Goal: Communication & Community: Connect with others

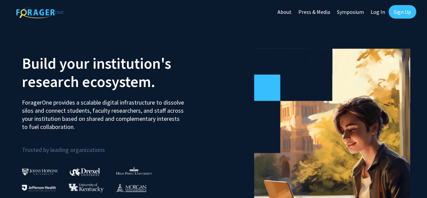
click at [376, 12] on link "Log In" at bounding box center [377, 12] width 21 height 24
select select
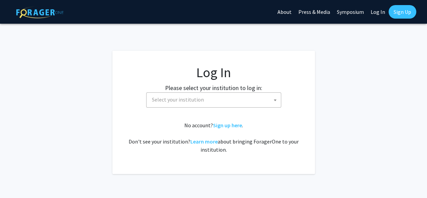
scroll to position [20, 0]
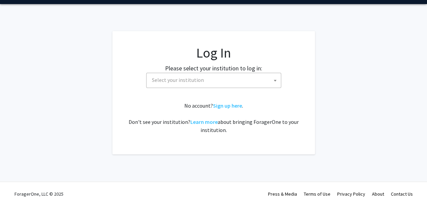
click at [243, 82] on span "Select your institution" at bounding box center [215, 80] width 132 height 14
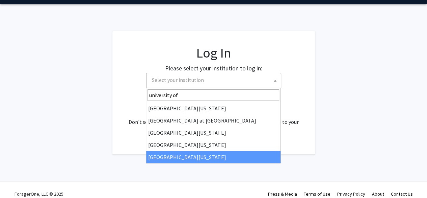
type input "university of"
select select "33"
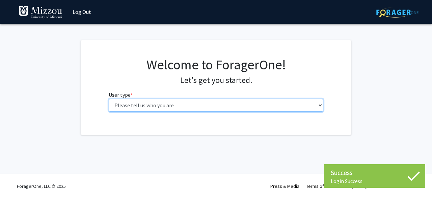
click at [242, 103] on select "Please tell us who you are Undergraduate Student Master's Student Doctoral Cand…" at bounding box center [216, 105] width 215 height 13
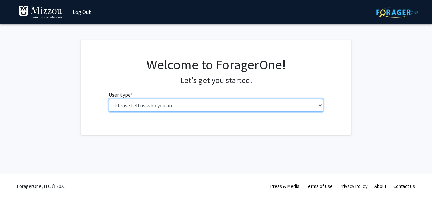
select select "1: undergrad"
click at [109, 99] on select "Please tell us who you are Undergraduate Student Master's Student Doctoral Cand…" at bounding box center [216, 105] width 215 height 13
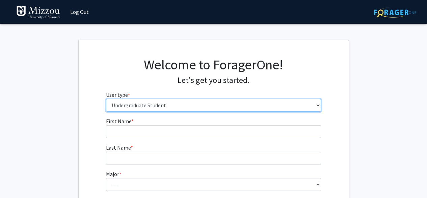
scroll to position [9, 0]
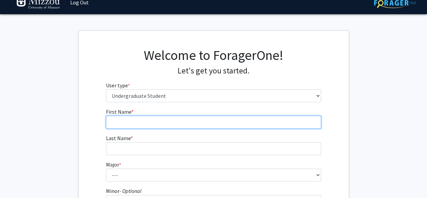
click at [267, 120] on input "First Name * required" at bounding box center [213, 121] width 215 height 13
type input "Jacqueline"
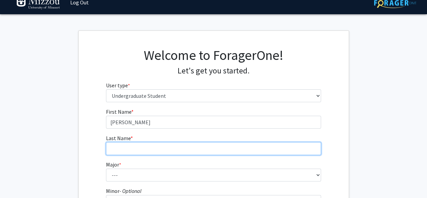
click at [199, 147] on input "Last Name * required" at bounding box center [213, 148] width 215 height 13
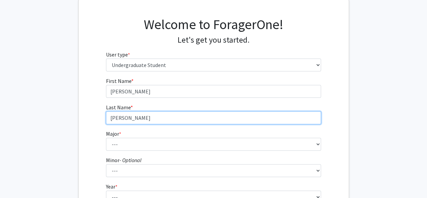
scroll to position [43, 0]
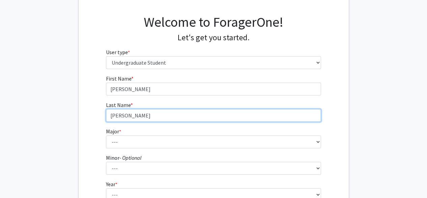
type input "Beeber"
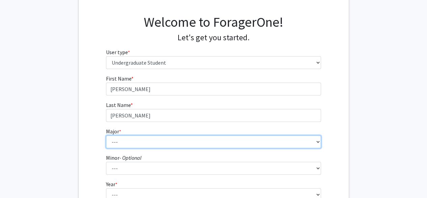
click at [196, 143] on select "--- Agribusiness Management Agricultural Education Agricultural Education: Comm…" at bounding box center [213, 141] width 215 height 13
select select "17: 2505"
click at [106, 135] on select "--- Agribusiness Management Agricultural Education Agricultural Education: Comm…" at bounding box center [213, 141] width 215 height 13
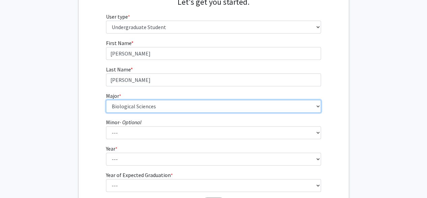
scroll to position [80, 0]
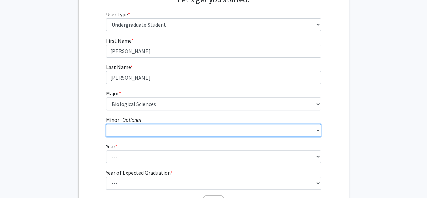
click at [182, 124] on select "--- Accountancy Aerospace Engineering Aerospace Studies Agribusiness Management…" at bounding box center [213, 130] width 215 height 13
click at [106, 124] on select "--- Accountancy Aerospace Engineering Aerospace Studies Agribusiness Management…" at bounding box center [213, 130] width 215 height 13
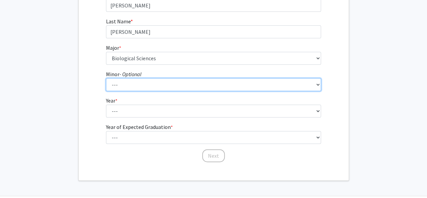
scroll to position [126, 0]
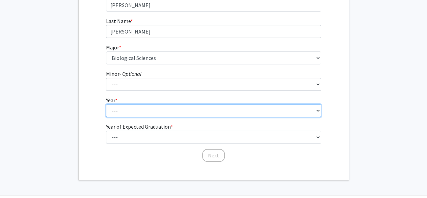
click at [134, 110] on select "--- First-year Sophomore Junior Senior Postbaccalaureate Certificate" at bounding box center [213, 110] width 215 height 13
select select "1: first-year"
click at [106, 104] on select "--- First-year Sophomore Junior Senior Postbaccalaureate Certificate" at bounding box center [213, 110] width 215 height 13
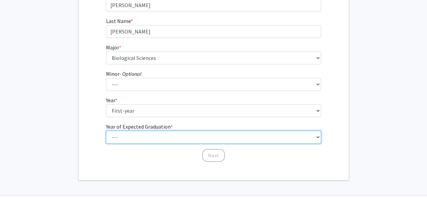
click at [150, 134] on select "--- 2025 2026 2027 2028 2029 2030 2031 2032 2033 2034" at bounding box center [213, 136] width 215 height 13
select select "5: 2029"
click at [106, 130] on select "--- 2025 2026 2027 2028 2029 2030 2031 2032 2033 2034" at bounding box center [213, 136] width 215 height 13
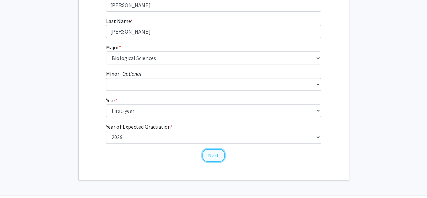
click at [217, 157] on button "Next" at bounding box center [213, 155] width 23 height 13
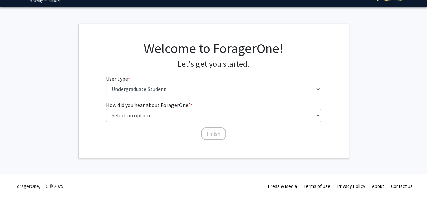
scroll to position [0, 0]
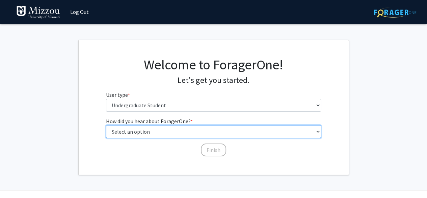
click at [188, 130] on select "Select an option Peer/student recommendation Faculty/staff recommendation Unive…" at bounding box center [213, 131] width 215 height 13
select select "2: faculty_recommendation"
click at [106, 125] on select "Select an option Peer/student recommendation Faculty/staff recommendation Unive…" at bounding box center [213, 131] width 215 height 13
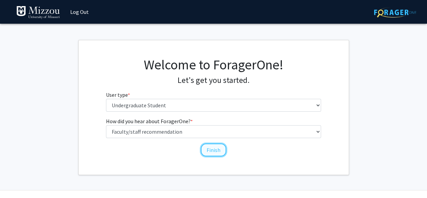
click at [210, 150] on button "Finish" at bounding box center [213, 149] width 25 height 13
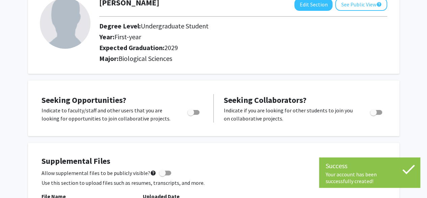
scroll to position [64, 0]
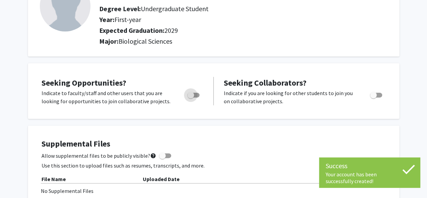
click at [193, 94] on span "Toggle" at bounding box center [190, 94] width 7 height 7
click at [191, 97] on input "Are you actively seeking opportunities?" at bounding box center [190, 97] width 0 height 0
checkbox input "true"
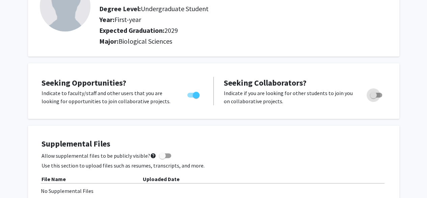
click at [376, 97] on span "Toggle" at bounding box center [373, 94] width 7 height 7
click at [373, 97] on input "Would you like to receive other student requests to work with you?" at bounding box center [373, 97] width 0 height 0
checkbox input "true"
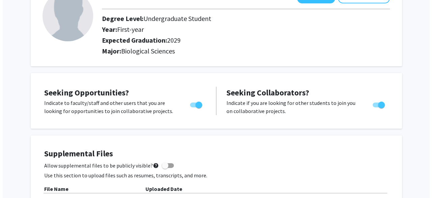
scroll to position [0, 0]
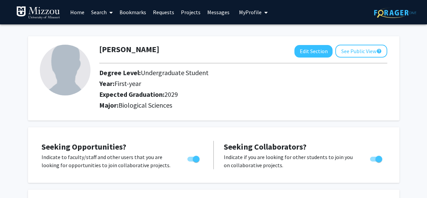
click at [104, 14] on link "Search" at bounding box center [102, 12] width 28 height 24
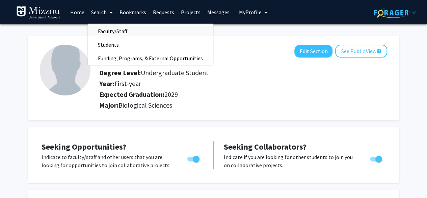
click at [102, 29] on span "Faculty/Staff" at bounding box center [113, 31] width 50 height 14
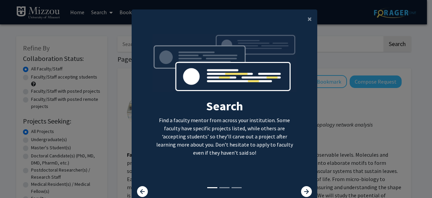
scroll to position [27, 0]
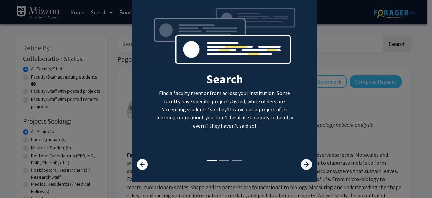
click at [301, 163] on icon at bounding box center [306, 164] width 11 height 11
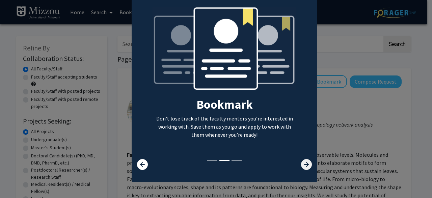
click at [304, 162] on icon at bounding box center [306, 164] width 11 height 11
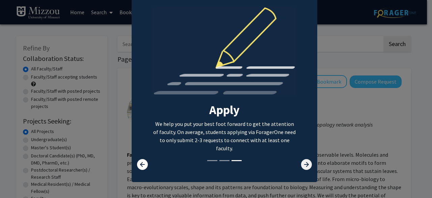
click at [304, 161] on icon at bounding box center [306, 164] width 11 height 11
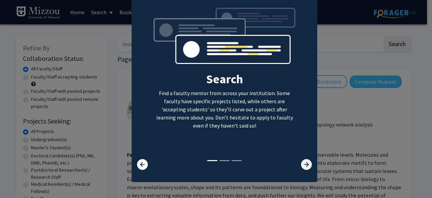
click at [303, 161] on icon at bounding box center [306, 164] width 11 height 11
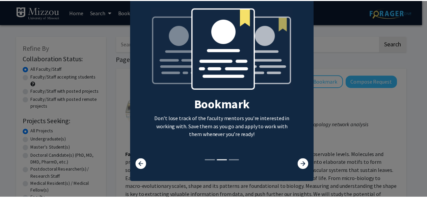
scroll to position [0, 0]
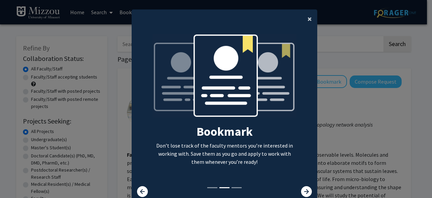
click at [309, 21] on span "×" at bounding box center [310, 19] width 4 height 10
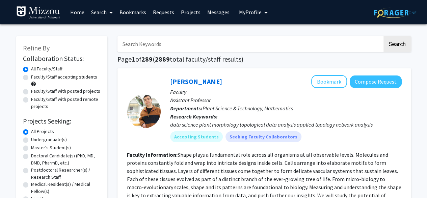
click at [74, 77] on label "Faculty/Staff accepting students" at bounding box center [64, 76] width 66 height 7
click at [35, 77] on input "Faculty/Staff accepting students" at bounding box center [33, 75] width 4 height 4
radio input "true"
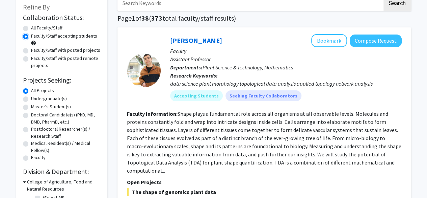
scroll to position [42, 0]
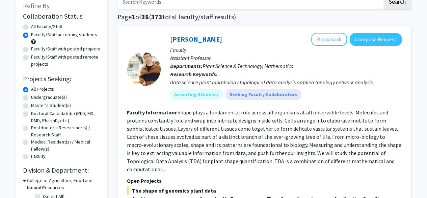
click at [50, 97] on label "Undergraduate(s)" at bounding box center [49, 97] width 36 height 7
click at [35, 97] on input "Undergraduate(s)" at bounding box center [33, 96] width 4 height 4
radio input "true"
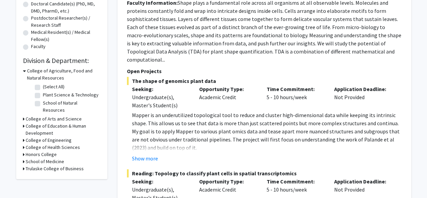
scroll to position [167, 0]
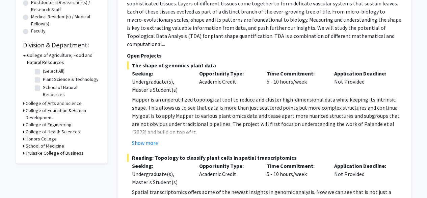
click at [53, 100] on h3 "College of Arts and Science" at bounding box center [54, 103] width 56 height 7
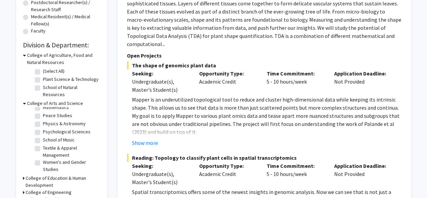
scroll to position [172, 0]
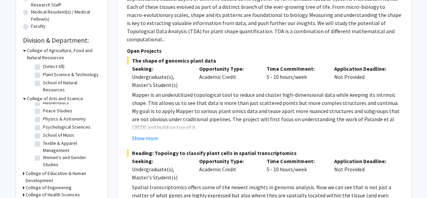
click at [43, 123] on label "Psychological Sciences" at bounding box center [67, 126] width 48 height 7
click at [43, 123] on input "Psychological Sciences" at bounding box center [45, 125] width 4 height 4
checkbox input "true"
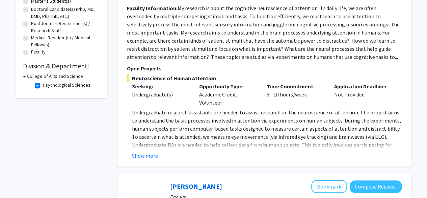
scroll to position [150, 0]
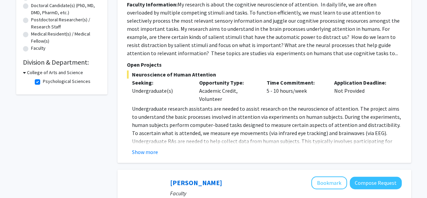
click at [45, 73] on h3 "College of Arts and Science" at bounding box center [55, 72] width 56 height 7
click at [53, 74] on h3 "College of Arts and Science" at bounding box center [54, 72] width 56 height 7
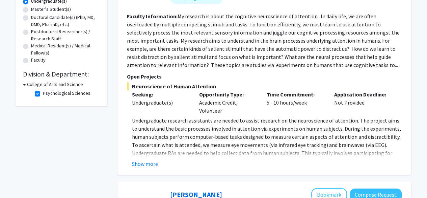
click at [43, 91] on label "Psychological Sciences" at bounding box center [67, 92] width 48 height 7
click at [43, 91] on input "Psychological Sciences" at bounding box center [45, 91] width 4 height 4
checkbox input "false"
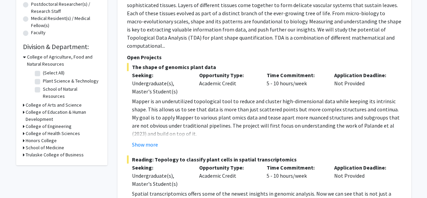
scroll to position [170, 0]
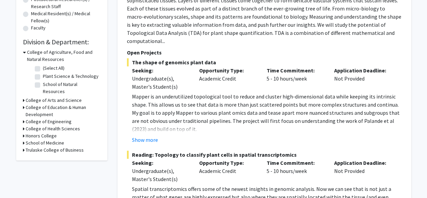
click at [65, 97] on h3 "College of Arts and Science" at bounding box center [54, 100] width 56 height 7
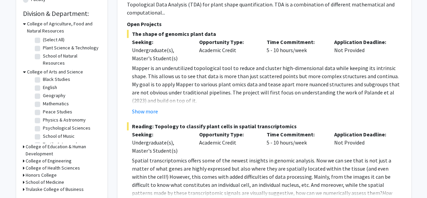
scroll to position [22, 0]
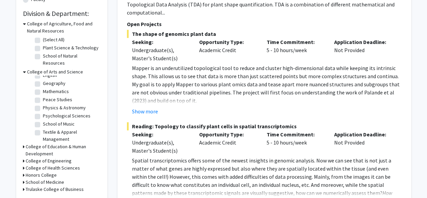
click at [65, 112] on label "Psychological Sciences" at bounding box center [67, 115] width 48 height 7
click at [47, 112] on input "Psychological Sciences" at bounding box center [45, 114] width 4 height 4
checkbox input "true"
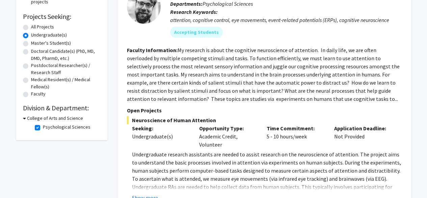
scroll to position [104, 0]
click at [43, 127] on label "Psychological Sciences" at bounding box center [67, 127] width 48 height 7
click at [43, 127] on input "Psychological Sciences" at bounding box center [45, 126] width 4 height 4
checkbox input "false"
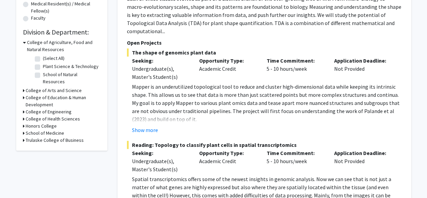
scroll to position [194, 0]
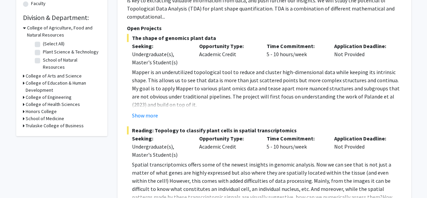
click at [61, 101] on h3 "College of Health Sciences" at bounding box center [53, 104] width 54 height 7
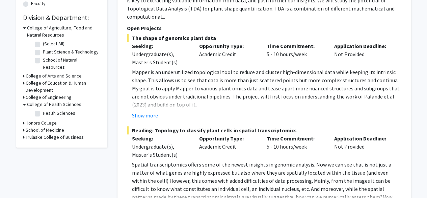
click at [65, 109] on label "Health Sciences" at bounding box center [59, 112] width 32 height 7
click at [47, 109] on input "Health Sciences" at bounding box center [45, 111] width 4 height 4
checkbox input "true"
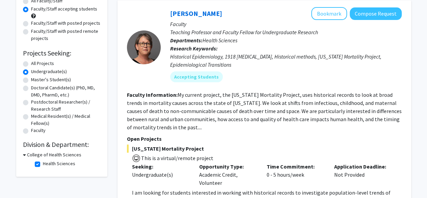
scroll to position [68, 0]
click at [43, 163] on label "Health Sciences" at bounding box center [59, 162] width 32 height 7
click at [43, 163] on input "Health Sciences" at bounding box center [45, 161] width 4 height 4
checkbox input "false"
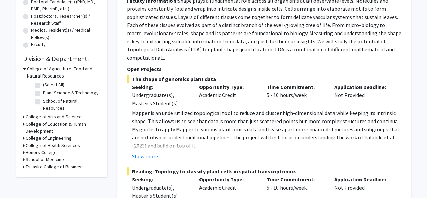
scroll to position [155, 0]
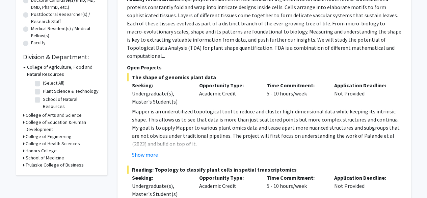
click at [52, 147] on h3 "Honors College" at bounding box center [41, 150] width 31 height 7
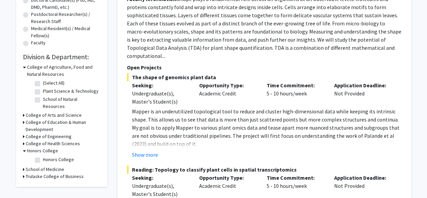
click at [53, 156] on label "Honors College" at bounding box center [58, 159] width 31 height 7
click at [47, 156] on input "Honors College" at bounding box center [45, 158] width 4 height 4
checkbox input "true"
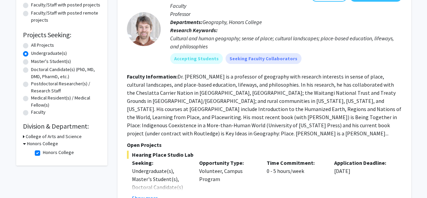
scroll to position [68, 0]
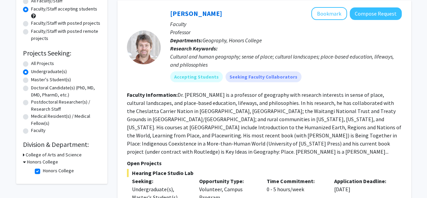
click at [43, 170] on label "Honors College" at bounding box center [58, 170] width 31 height 7
click at [43, 170] on input "Honors College" at bounding box center [45, 169] width 4 height 4
checkbox input "false"
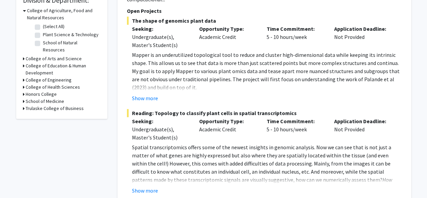
scroll to position [212, 0]
click at [55, 97] on h3 "School of Medicine" at bounding box center [45, 100] width 38 height 7
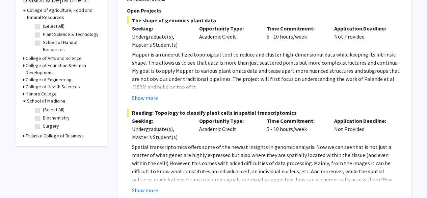
click at [51, 122] on label "Surgery" at bounding box center [51, 125] width 16 height 7
click at [47, 122] on input "Surgery" at bounding box center [45, 124] width 4 height 4
checkbox input "true"
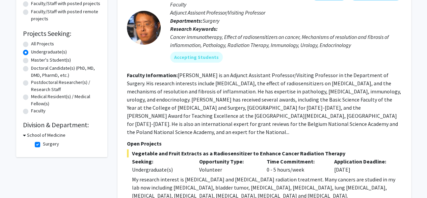
scroll to position [90, 0]
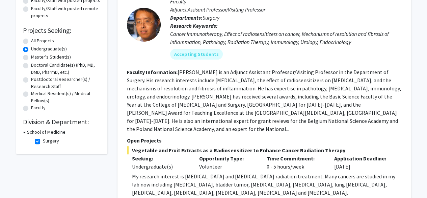
click at [43, 139] on label "Surgery" at bounding box center [51, 140] width 16 height 7
click at [43, 139] on input "Surgery" at bounding box center [45, 139] width 4 height 4
checkbox input "false"
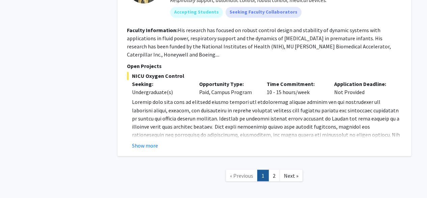
scroll to position [3092, 0]
click at [276, 169] on link "2" at bounding box center [273, 175] width 11 height 12
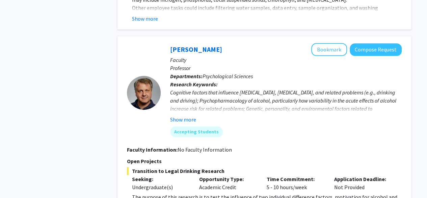
scroll to position [1680, 0]
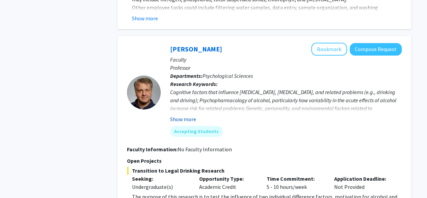
click at [192, 115] on button "Show more" at bounding box center [183, 119] width 26 height 8
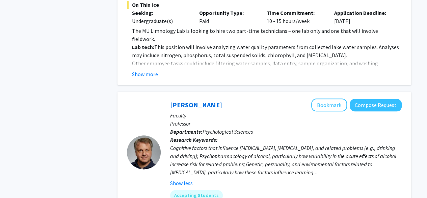
scroll to position [1613, 0]
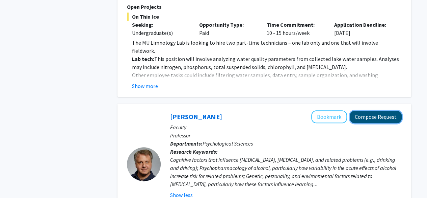
click at [365, 110] on button "Compose Request" at bounding box center [376, 116] width 52 height 12
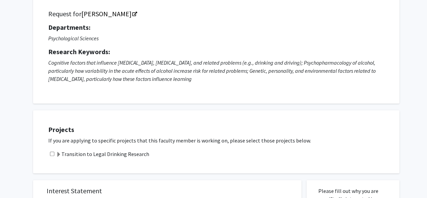
scroll to position [49, 0]
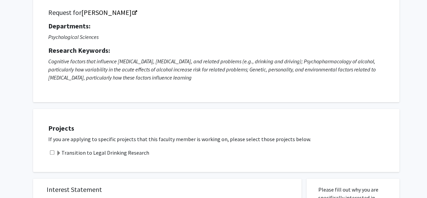
click at [51, 153] on input "checkbox" at bounding box center [52, 152] width 4 height 4
checkbox input "true"
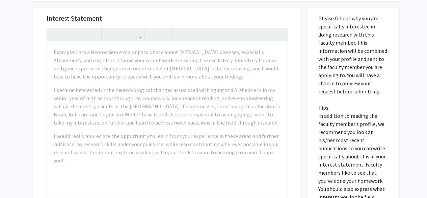
scroll to position [220, 0]
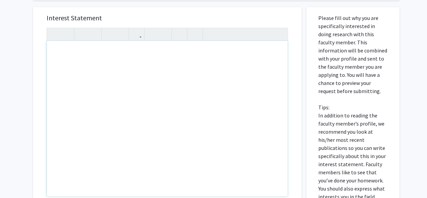
click at [324, 147] on p "Please fill out why you are specifically interested in doing research with this…" at bounding box center [352, 115] width 69 height 203
drag, startPoint x: 277, startPoint y: 150, endPoint x: 240, endPoint y: 149, distance: 36.5
click at [249, 151] on div "Note to users with screen readers: Please press Alt+0 or Option+0 to deactivate…" at bounding box center [167, 118] width 241 height 155
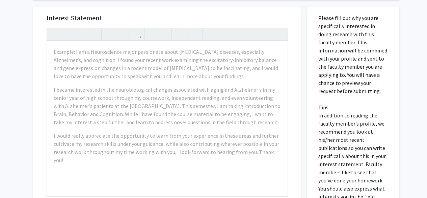
click at [332, 133] on p "Please fill out why you are specifically interested in doing research with this…" at bounding box center [352, 115] width 69 height 203
